Goal: Navigation & Orientation: Find specific page/section

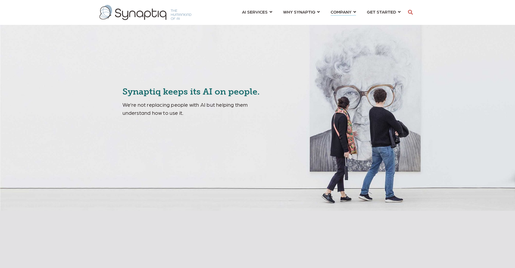
scroll to position [0, 2]
click at [354, 12] on link "COMPANY ⇲ Learn About Us Events Why We Exist How We Work How We Think Careers ⇲…" at bounding box center [342, 12] width 25 height 10
click at [355, 12] on link "COMPANY ⇲ Learn About Us Events Why We Exist How We Work How We Think Careers ⇲…" at bounding box center [342, 12] width 25 height 10
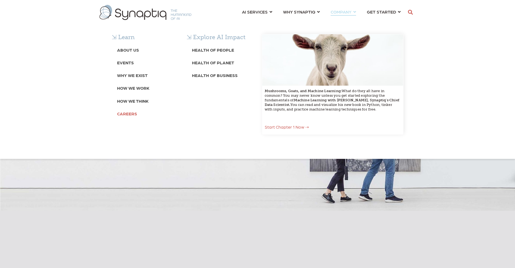
drag, startPoint x: 120, startPoint y: 114, endPoint x: 267, endPoint y: 119, distance: 147.1
click at [120, 114] on b "Careers" at bounding box center [127, 113] width 20 height 5
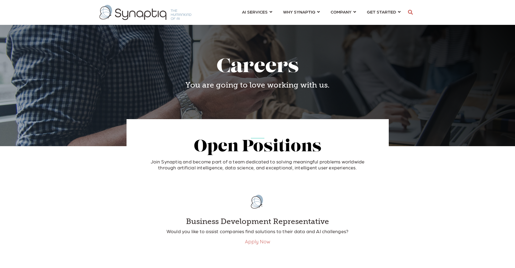
scroll to position [0, 2]
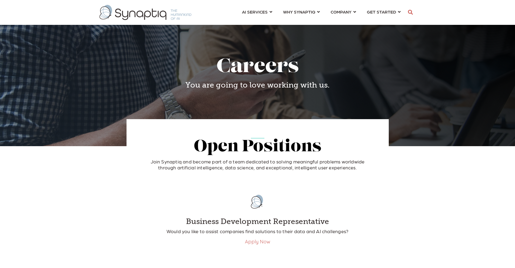
click at [258, 242] on link "Apply Now" at bounding box center [257, 242] width 25 height 6
